Goal: Transaction & Acquisition: Book appointment/travel/reservation

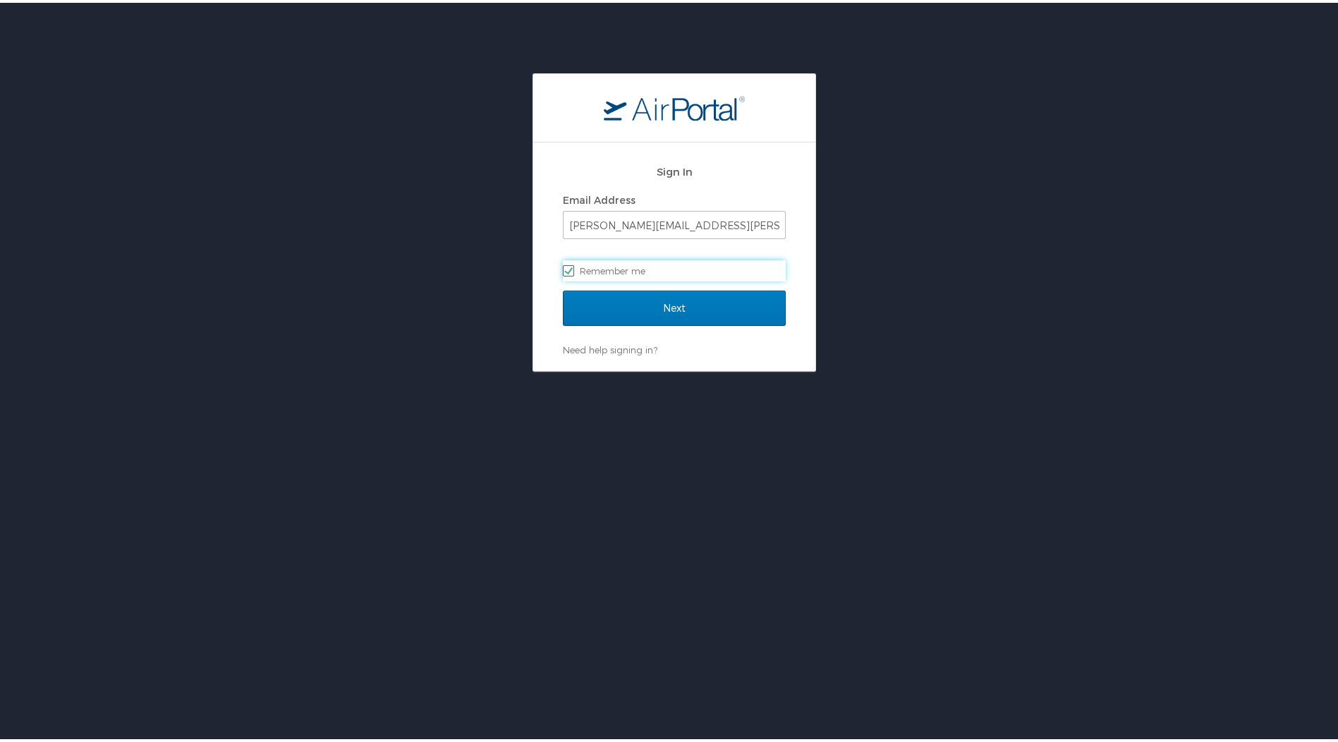
click at [648, 267] on label "Remember me" at bounding box center [674, 267] width 223 height 21
click at [572, 267] on input "Remember me" at bounding box center [567, 266] width 9 height 9
click at [563, 267] on label "Remember me" at bounding box center [674, 267] width 223 height 21
click at [563, 267] on input "Remember me" at bounding box center [567, 266] width 9 height 9
checkbox input "true"
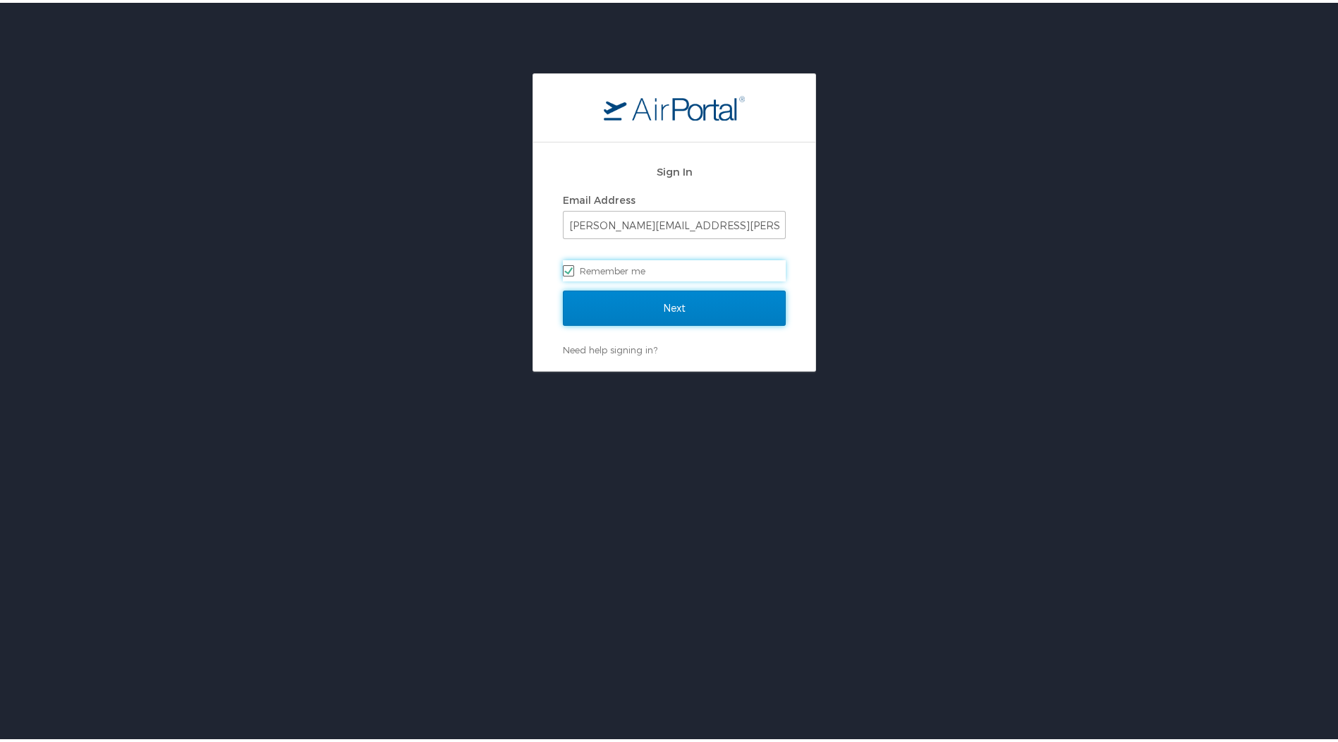
click at [627, 311] on input "Next" at bounding box center [674, 305] width 223 height 35
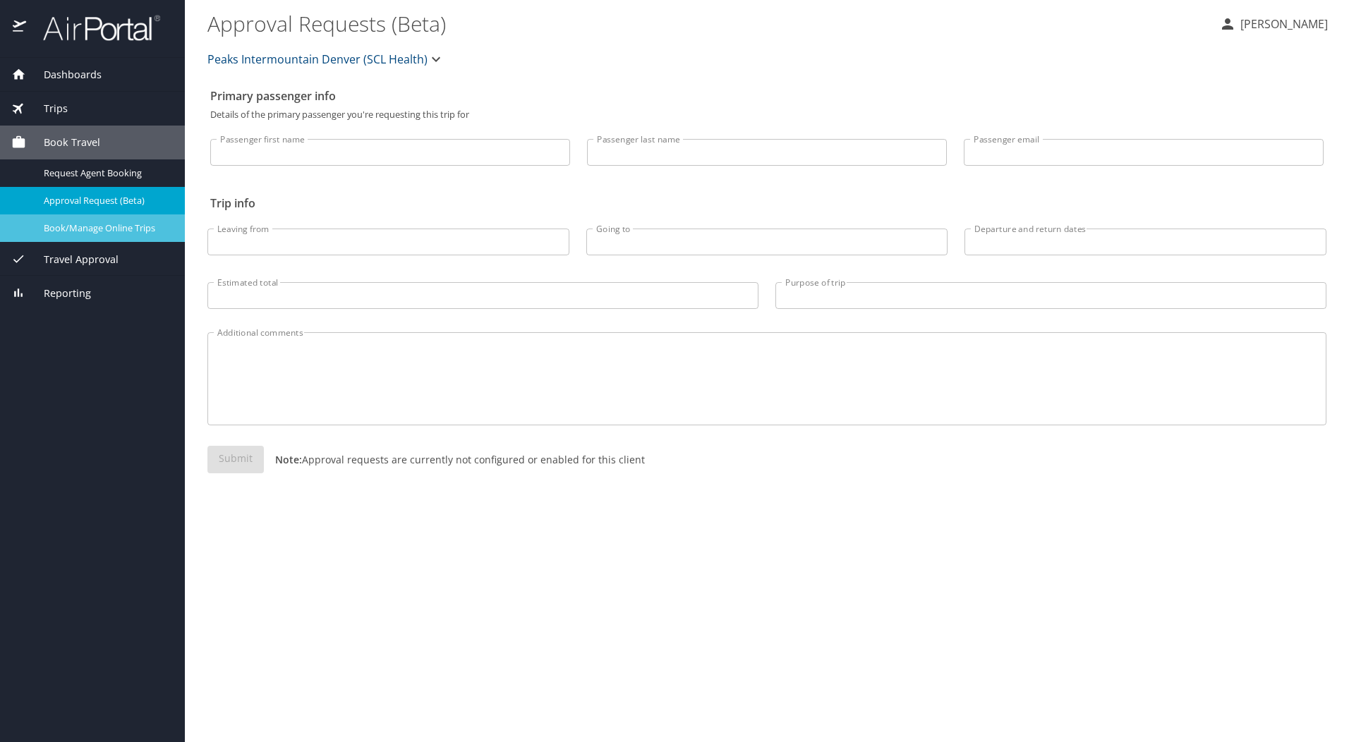
click at [57, 220] on div "Book/Manage Online Trips" at bounding box center [92, 228] width 162 height 16
click at [139, 234] on span "Book/Manage Online Trips" at bounding box center [106, 228] width 124 height 13
click at [63, 232] on span "Book/Manage Online Trips" at bounding box center [106, 228] width 124 height 13
